Goal: Book appointment/travel/reservation

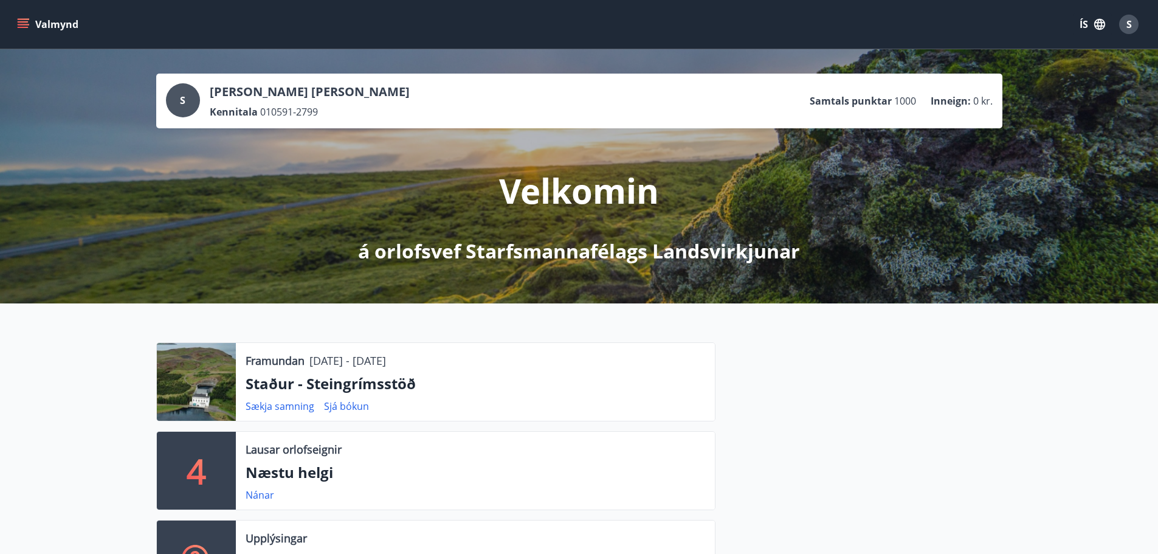
click at [18, 24] on icon "menu" at bounding box center [23, 24] width 12 height 12
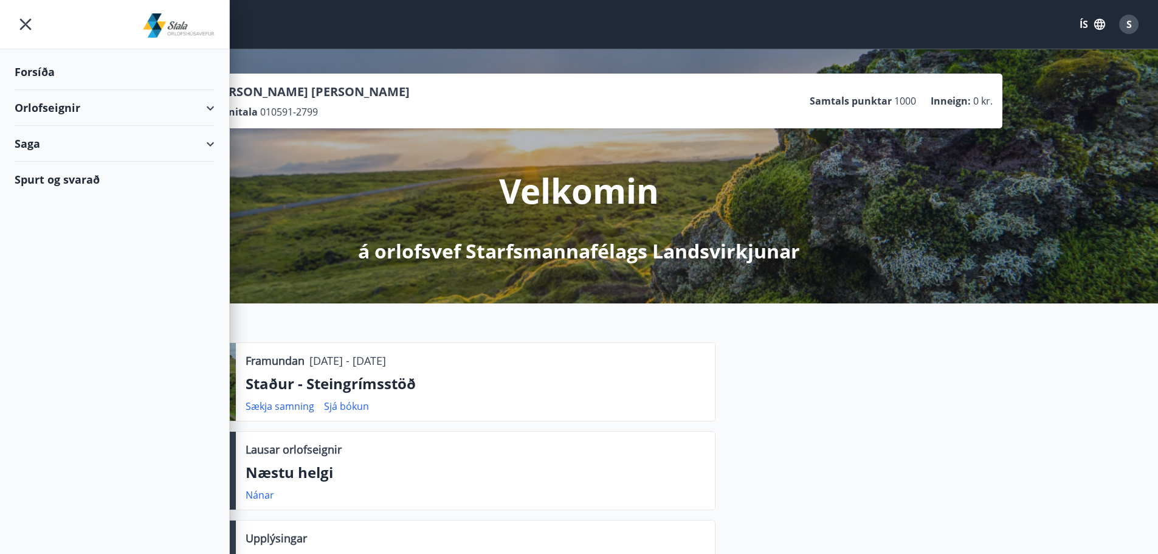
click at [163, 115] on div "Orlofseignir" at bounding box center [115, 108] width 200 height 36
click at [73, 166] on div "Bókunardagatal" at bounding box center [114, 164] width 180 height 26
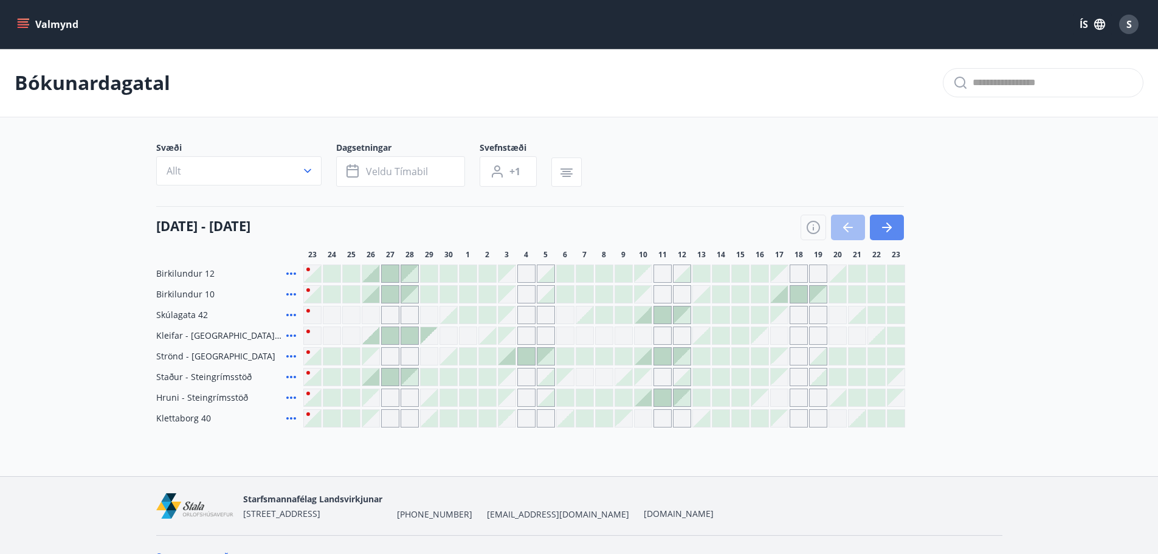
click at [894, 228] on button "button" at bounding box center [887, 228] width 34 height 26
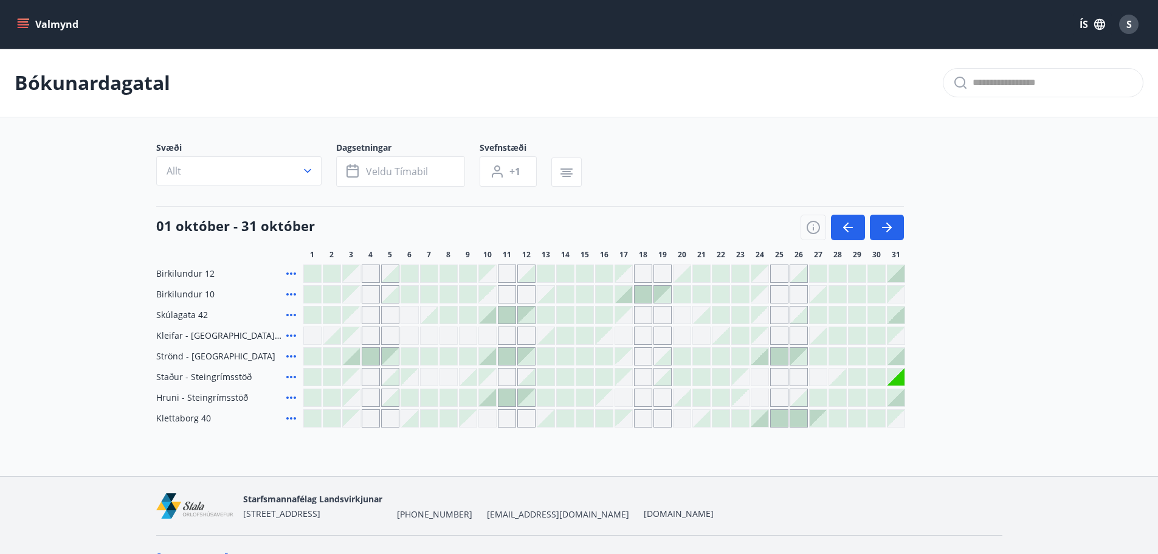
click at [805, 277] on div at bounding box center [798, 273] width 17 height 17
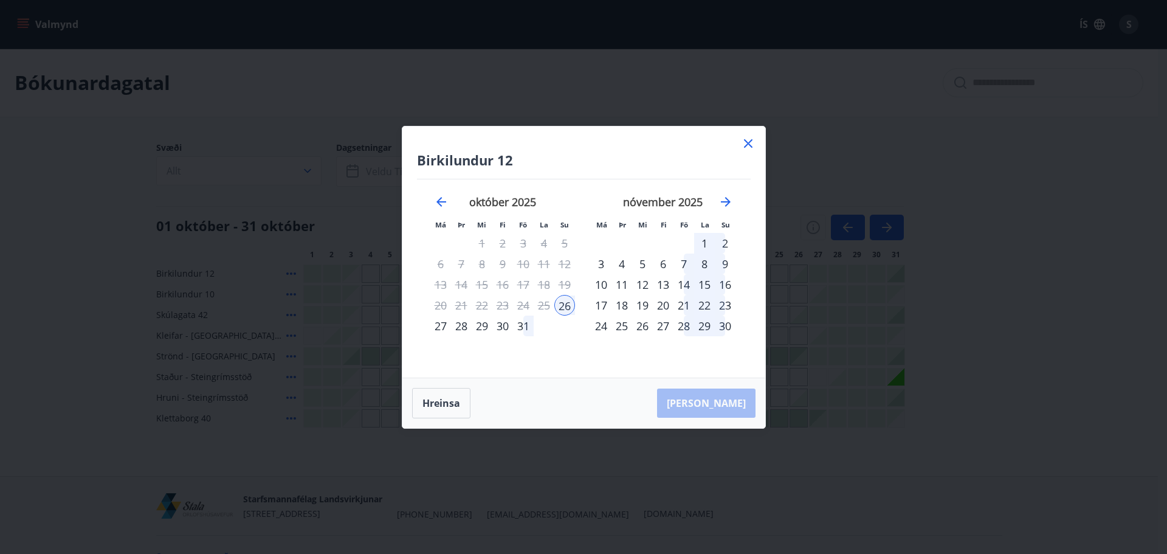
click at [444, 321] on div "27" at bounding box center [440, 325] width 21 height 21
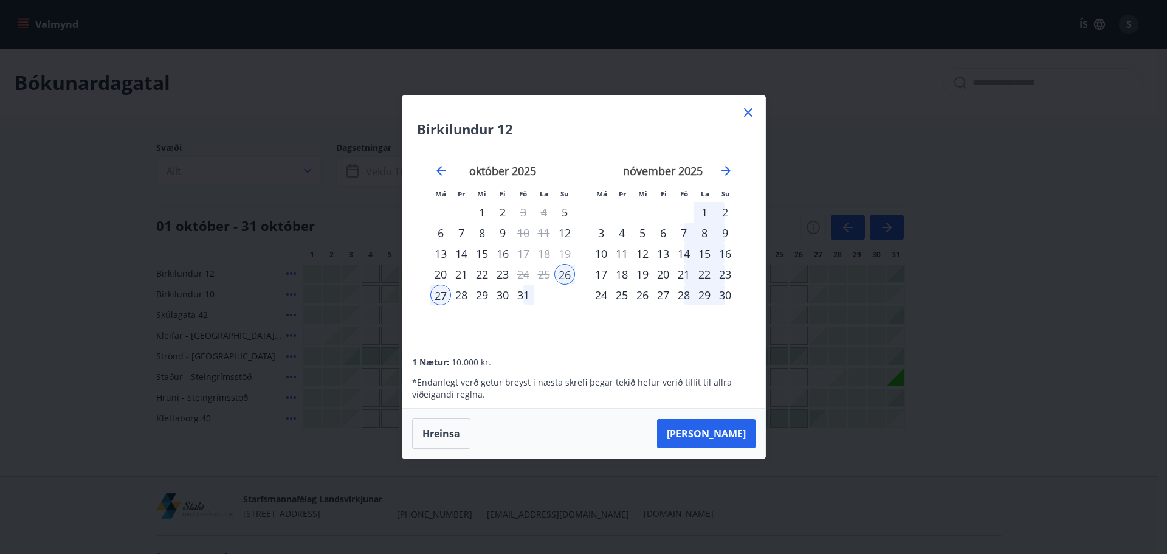
click at [741, 115] on icon at bounding box center [748, 112] width 15 height 15
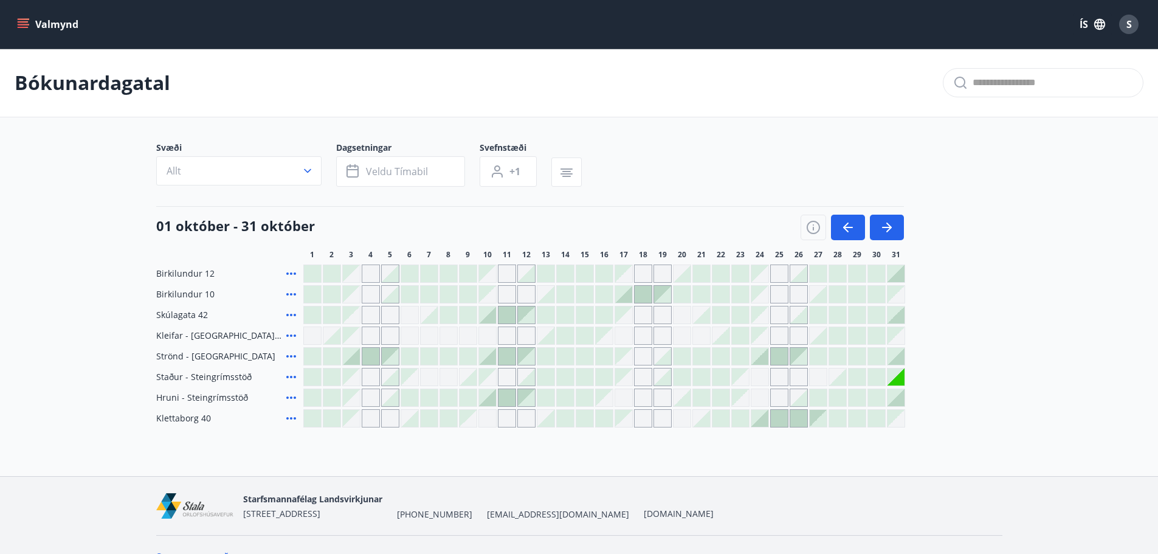
click at [802, 396] on div at bounding box center [798, 397] width 17 height 17
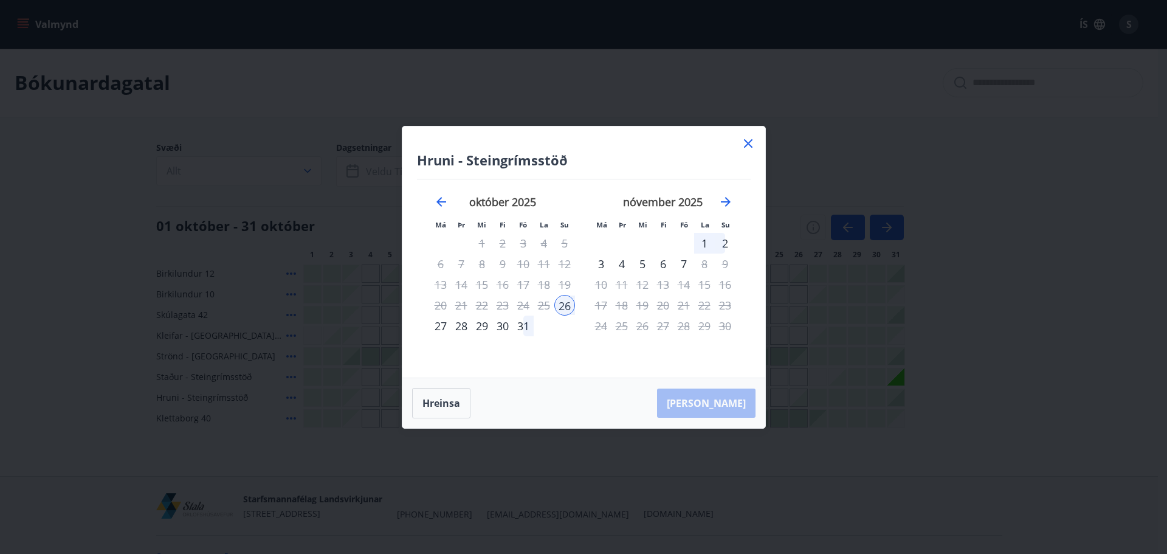
drag, startPoint x: 439, startPoint y: 328, endPoint x: 447, endPoint y: 331, distance: 8.5
click at [447, 331] on div "27" at bounding box center [440, 325] width 21 height 21
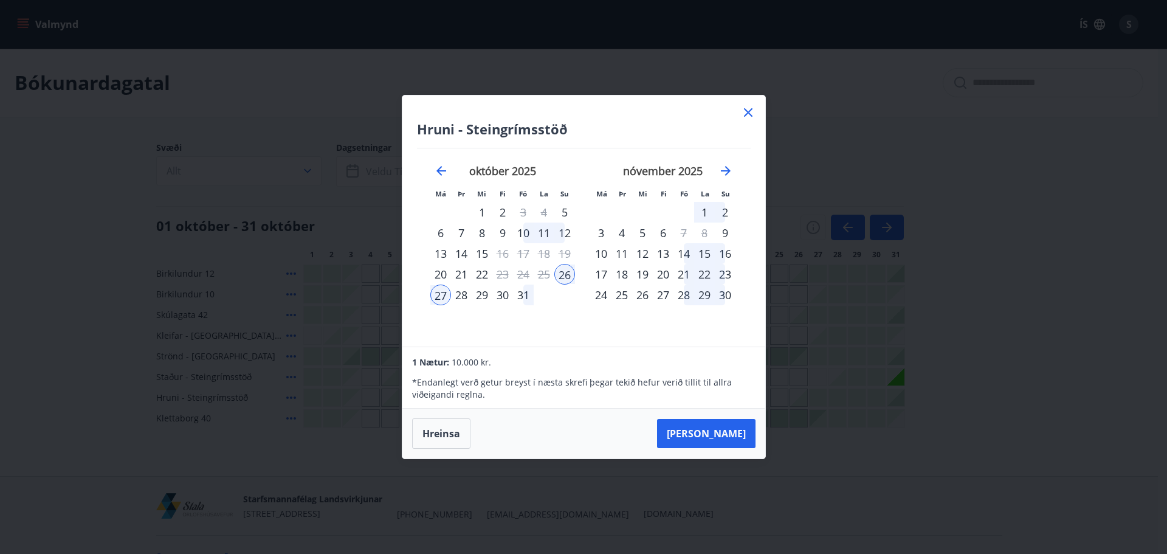
click at [439, 329] on div "[DATE] 1 2 3 4 5 6 7 8 9 10 11 12 13 14 15 16 17 18 19 20 21 22 23 24 25 26 27 …" at bounding box center [502, 247] width 160 height 199
click at [747, 113] on icon at bounding box center [748, 112] width 15 height 15
